Goal: Use online tool/utility: Utilize a website feature to perform a specific function

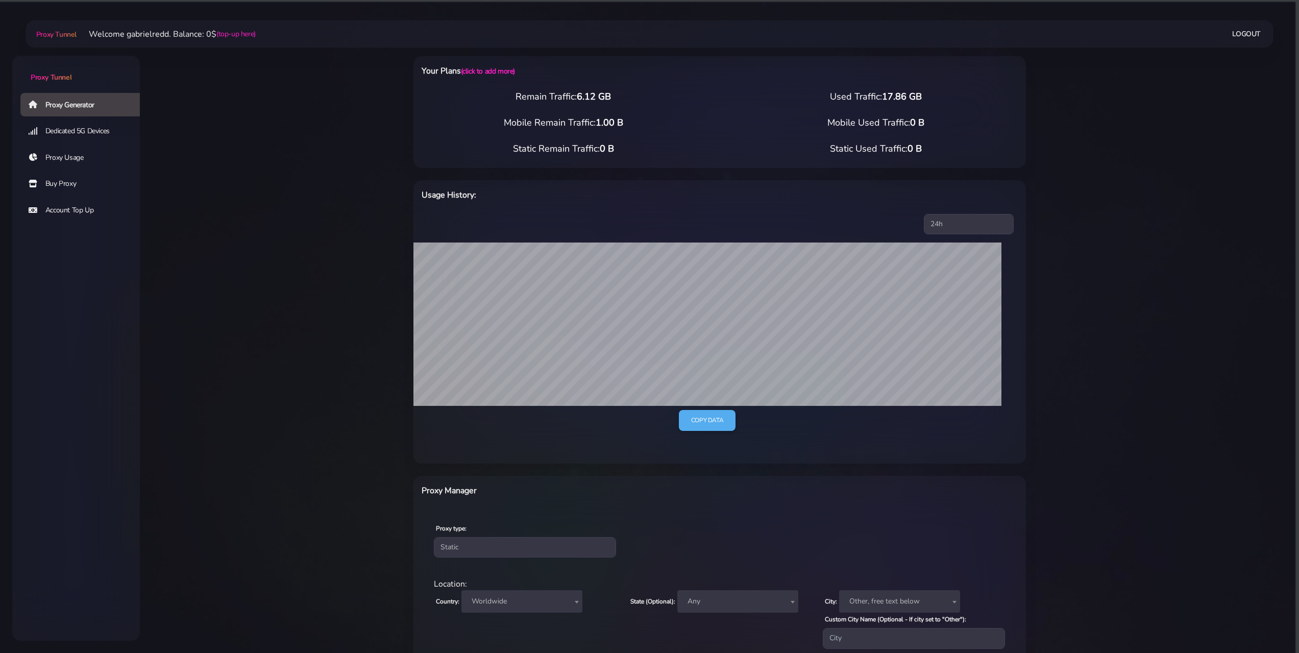
select select "static"
select select "GB"
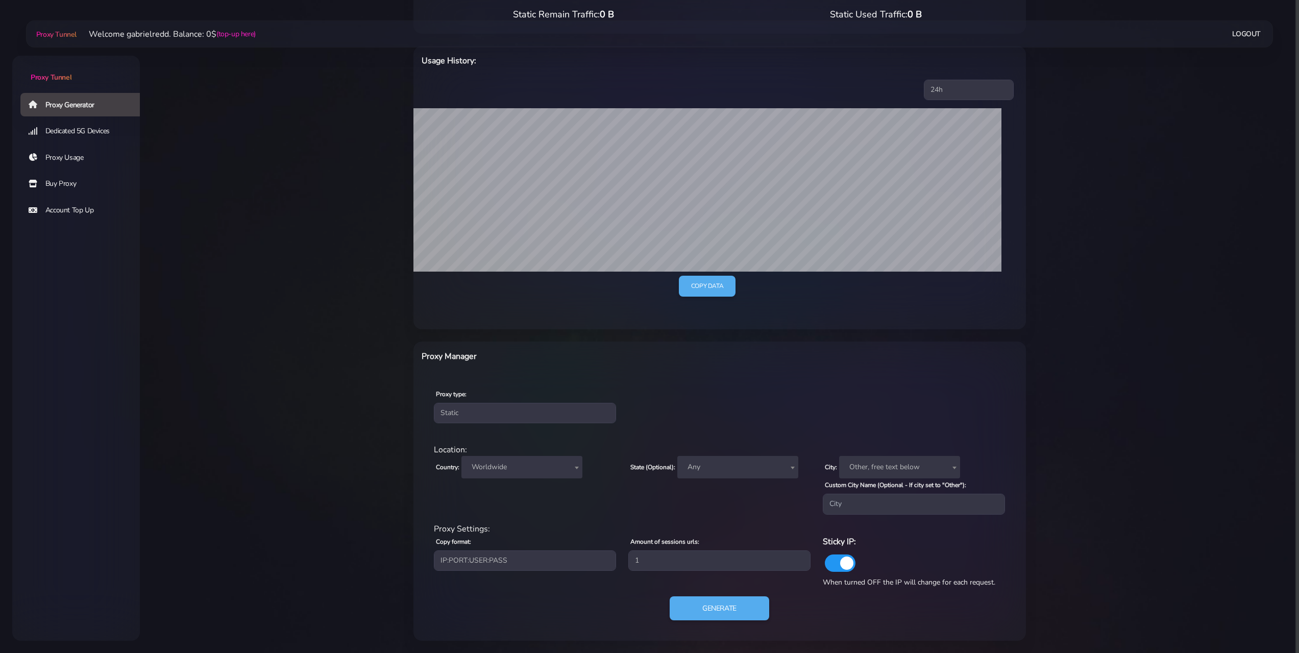
drag, startPoint x: 506, startPoint y: 454, endPoint x: 509, endPoint y: 461, distance: 7.5
click at [506, 455] on div "Location:" at bounding box center [720, 450] width 584 height 12
click at [516, 470] on span "Worldwide" at bounding box center [522, 467] width 109 height 14
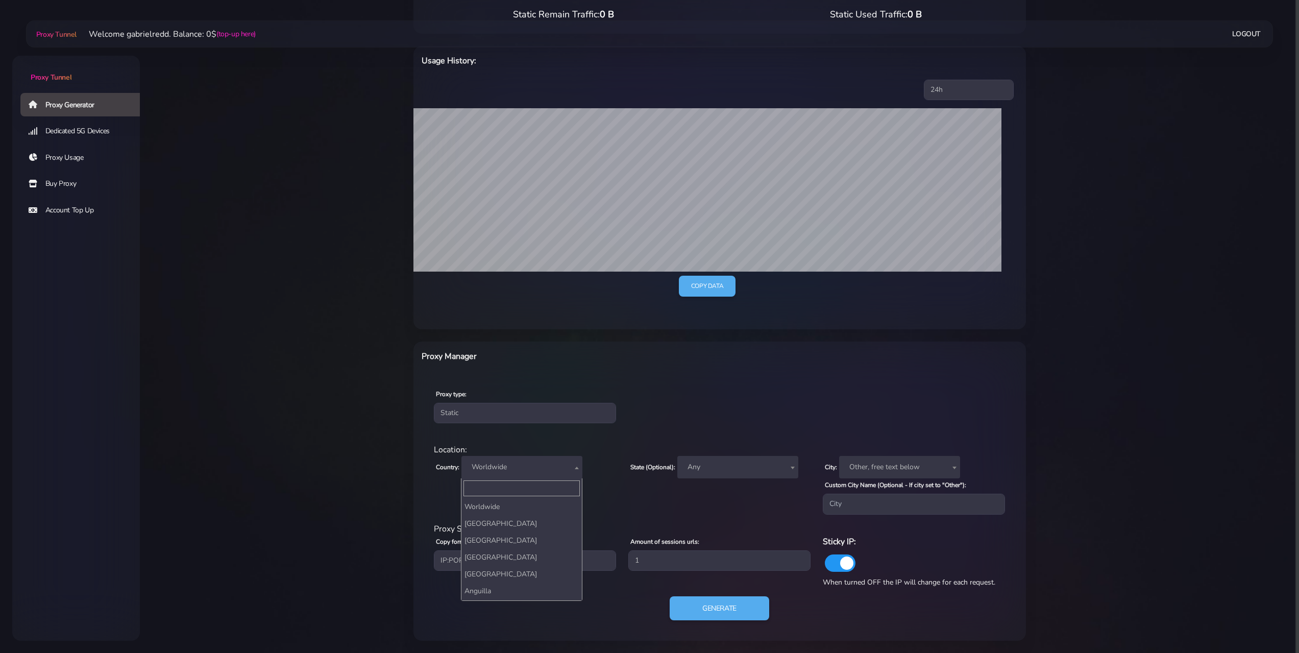
scroll to position [1259, 0]
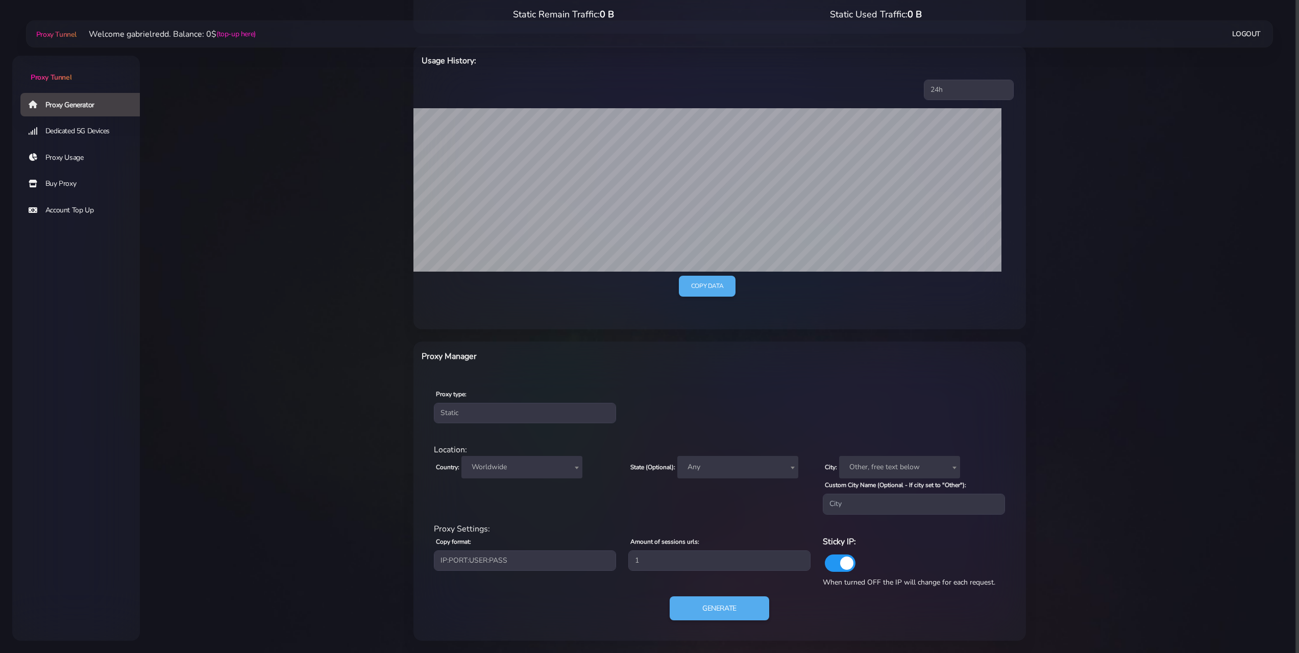
click at [741, 474] on span "Any" at bounding box center [738, 467] width 109 height 14
click at [738, 471] on span "Any" at bounding box center [738, 467] width 109 height 14
click at [855, 473] on span "Other, free text below" at bounding box center [899, 467] width 109 height 14
click at [856, 472] on span "Other, free text below" at bounding box center [899, 467] width 109 height 14
click at [739, 613] on button "Generate" at bounding box center [720, 608] width 102 height 25
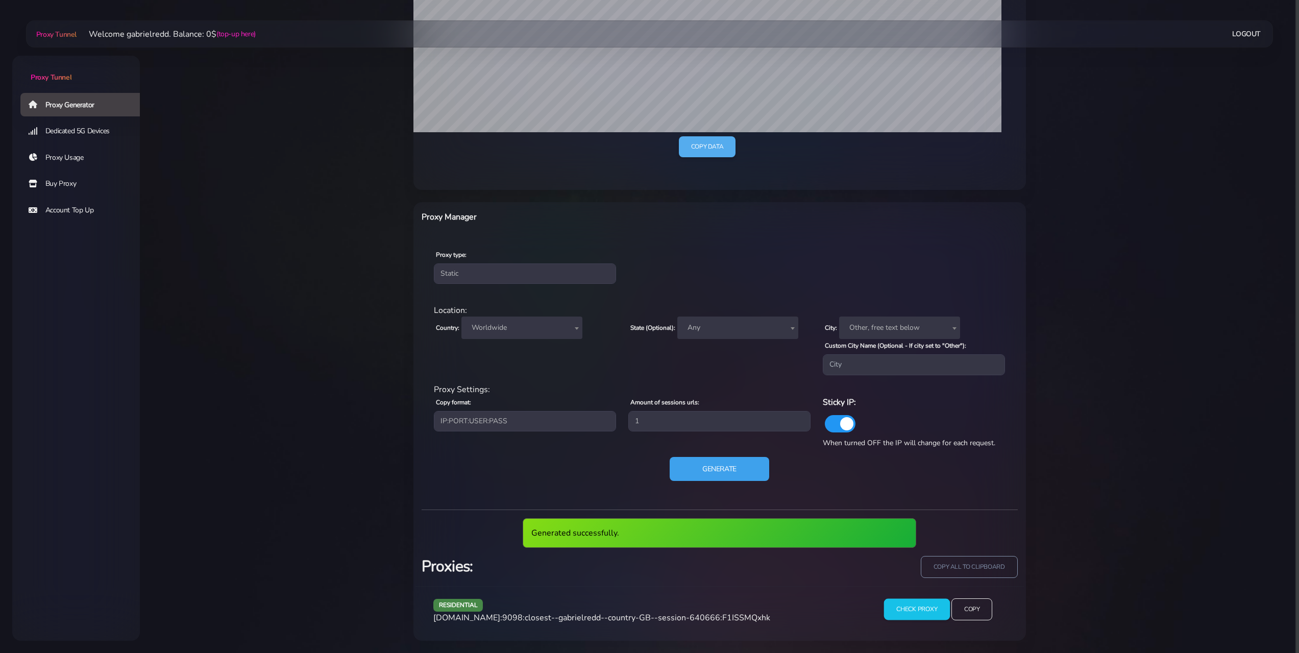
scroll to position [236, 0]
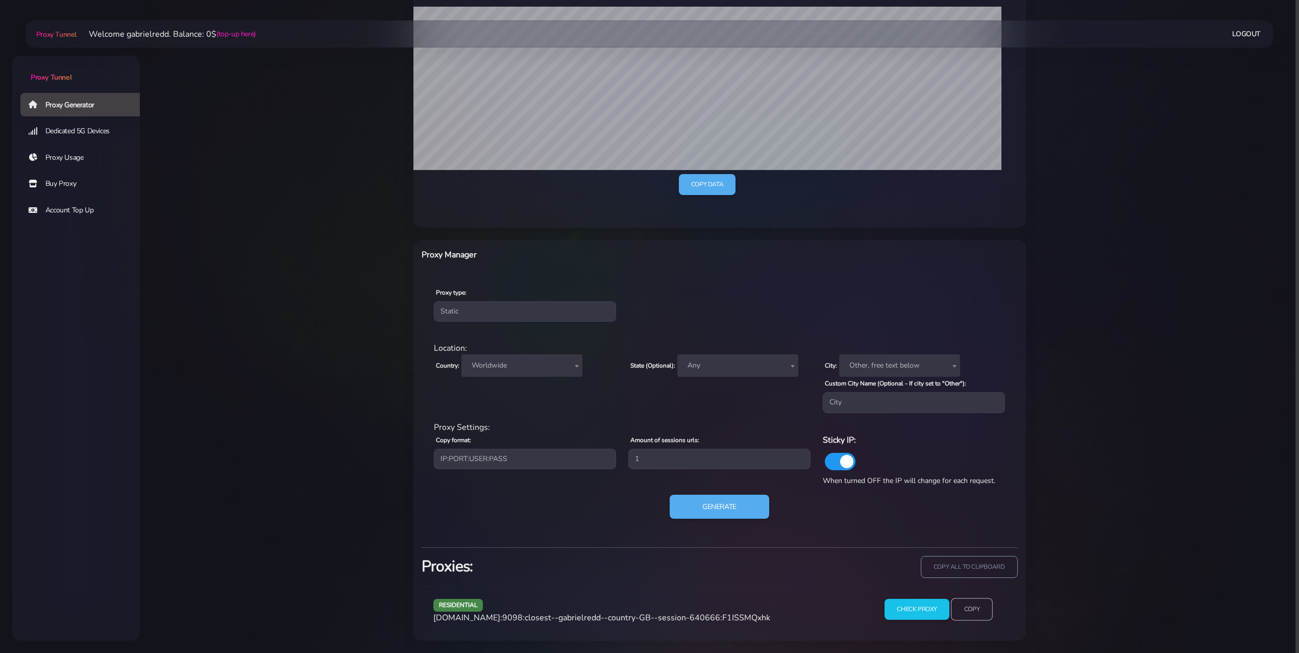
click at [970, 615] on input "Copy" at bounding box center [972, 609] width 42 height 22
